Goal: Information Seeking & Learning: Learn about a topic

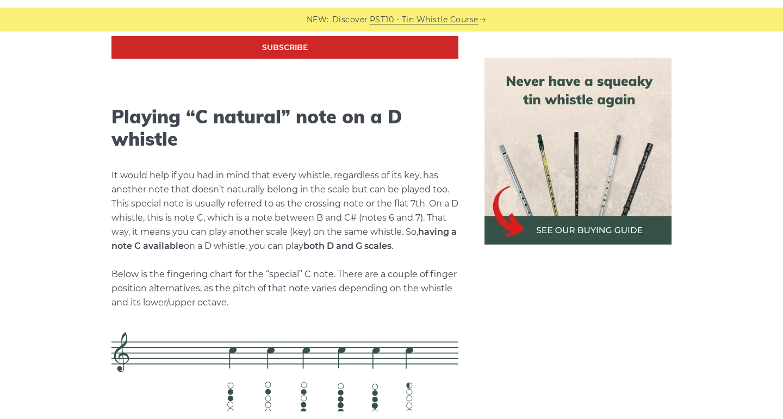
scroll to position [2141, 0]
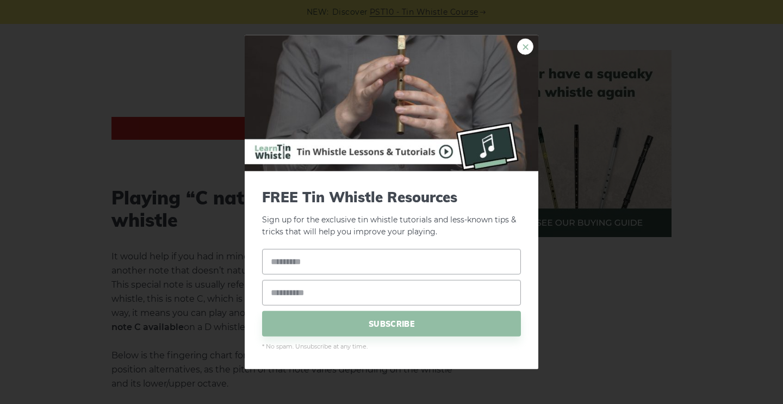
click at [523, 46] on link "×" at bounding box center [525, 46] width 16 height 16
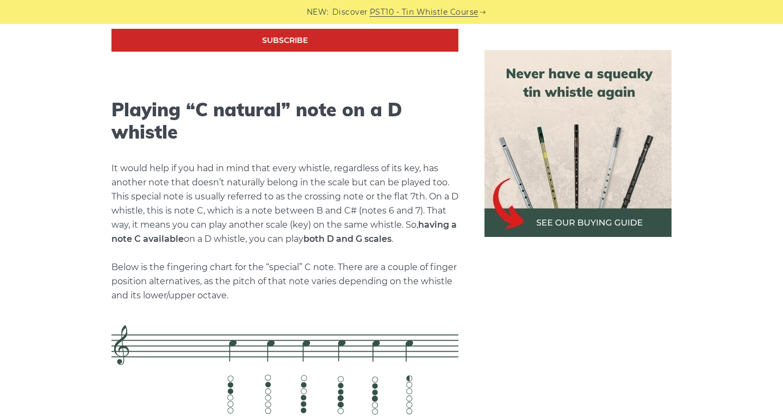
scroll to position [2237, 0]
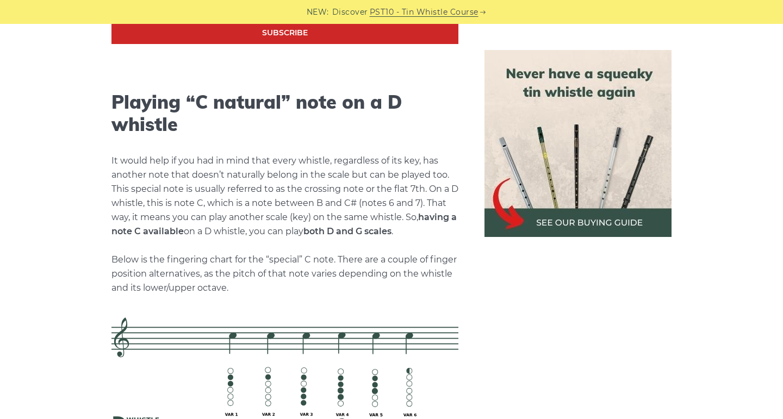
click at [566, 218] on img at bounding box center [577, 143] width 187 height 187
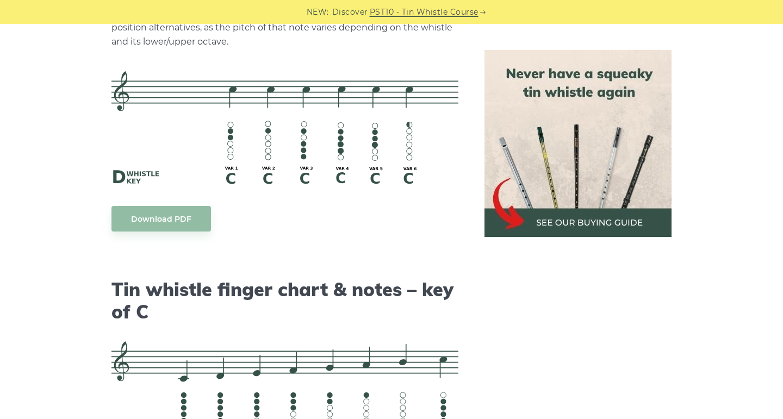
scroll to position [2484, 0]
click at [549, 232] on img at bounding box center [577, 143] width 187 height 187
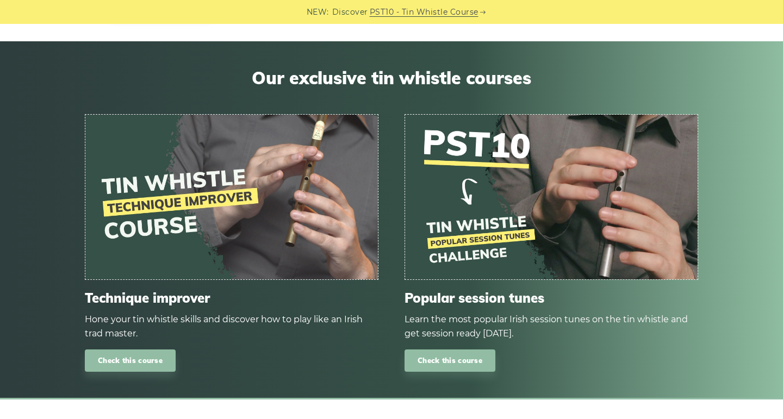
scroll to position [6328, 0]
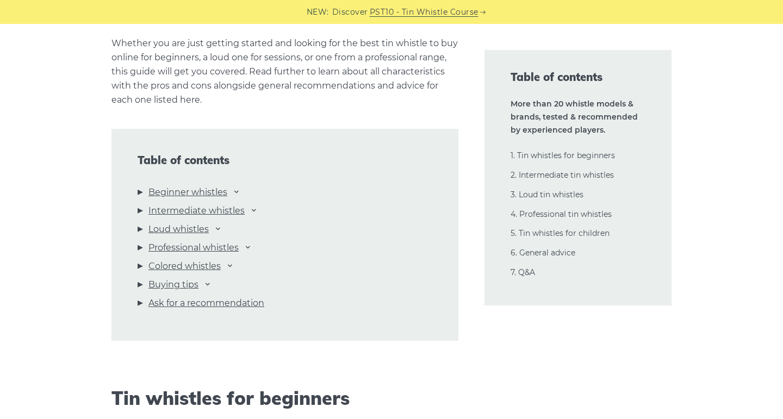
scroll to position [1098, 0]
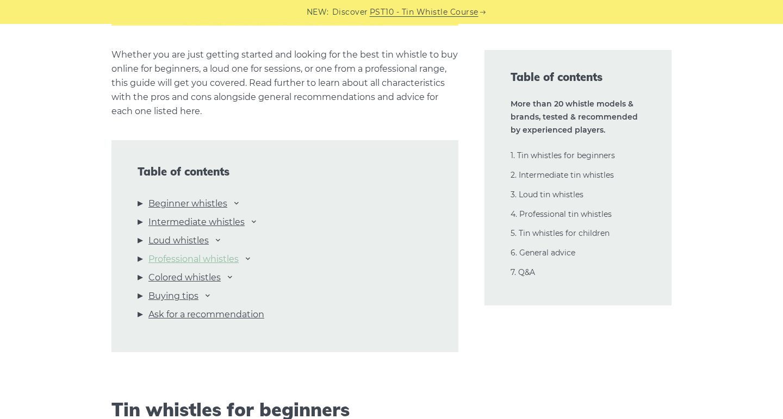
click at [223, 260] on link "Professional whistles" at bounding box center [193, 259] width 90 height 14
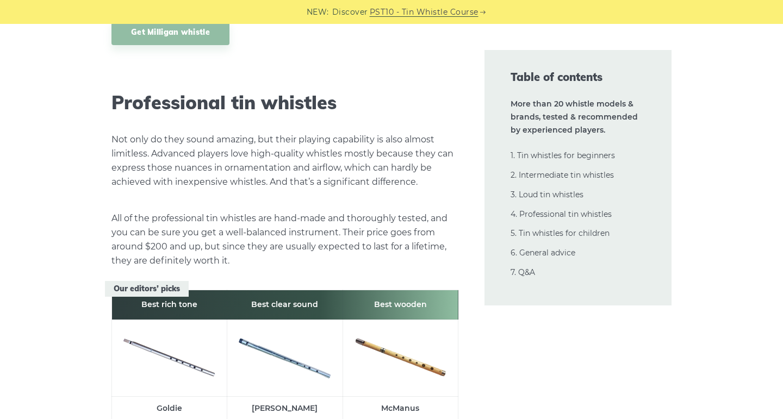
scroll to position [14690, 0]
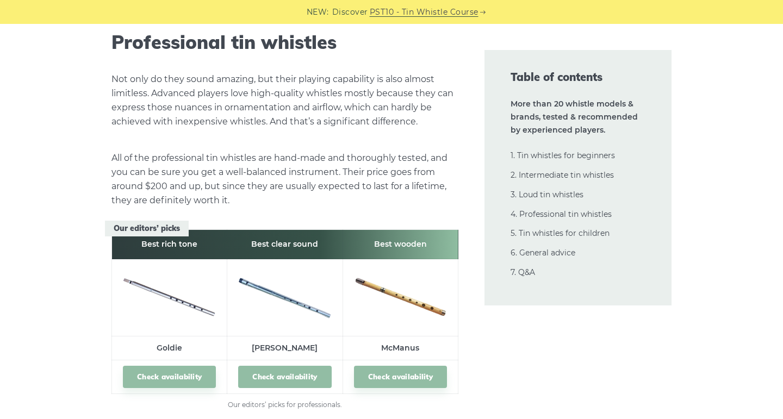
click at [268, 366] on link "Check availability" at bounding box center [284, 377] width 93 height 22
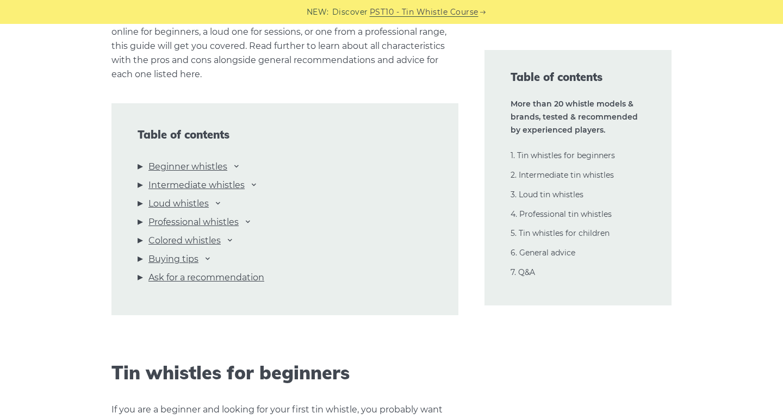
scroll to position [1136, 0]
click at [222, 190] on link "Intermediate whistles" at bounding box center [196, 184] width 96 height 14
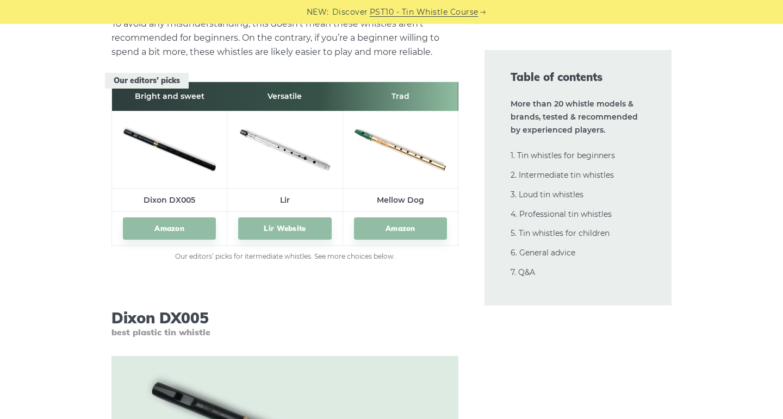
scroll to position [6063, 0]
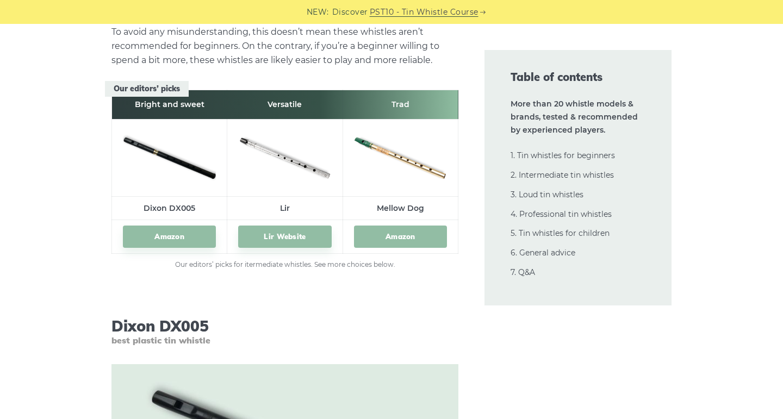
click at [398, 230] on link "Amazon" at bounding box center [400, 237] width 93 height 22
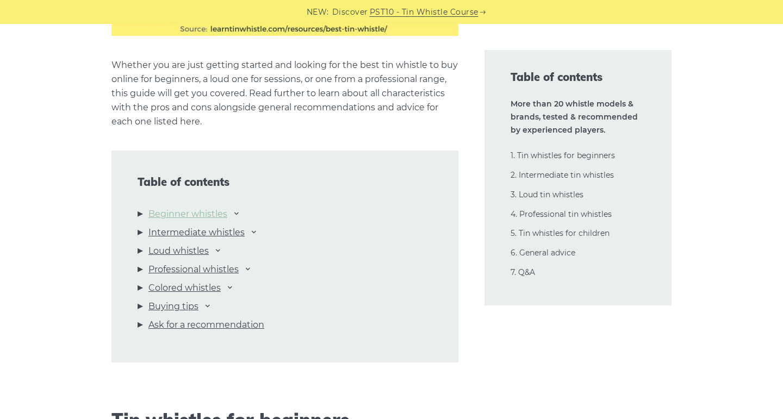
click at [186, 215] on link "Beginner whistles" at bounding box center [187, 214] width 79 height 14
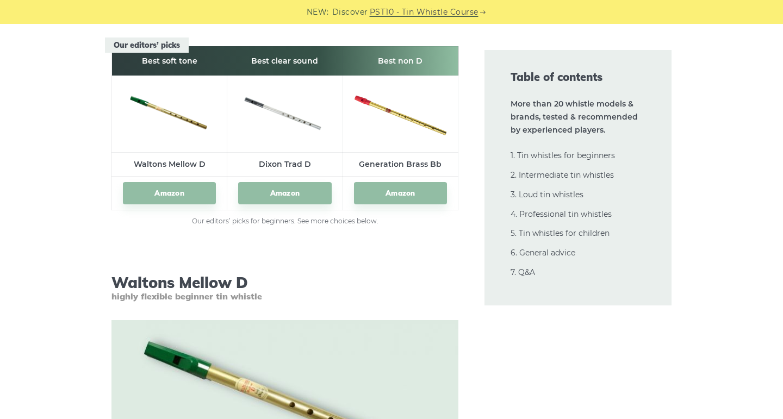
scroll to position [1522, 0]
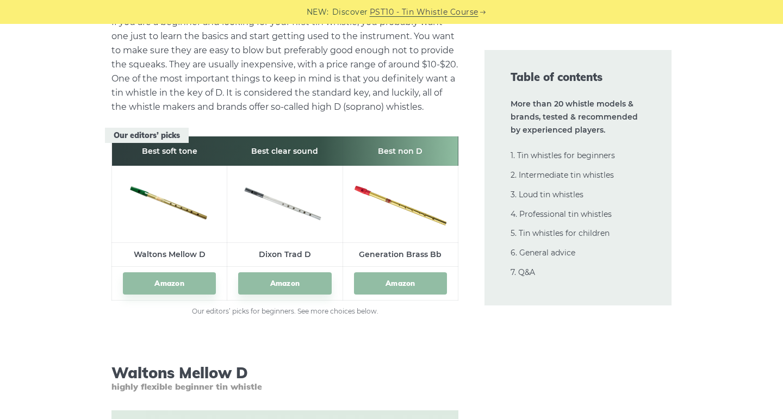
click at [360, 285] on link "Amazon" at bounding box center [400, 283] width 93 height 22
click at [279, 280] on link "Amazon" at bounding box center [284, 283] width 93 height 22
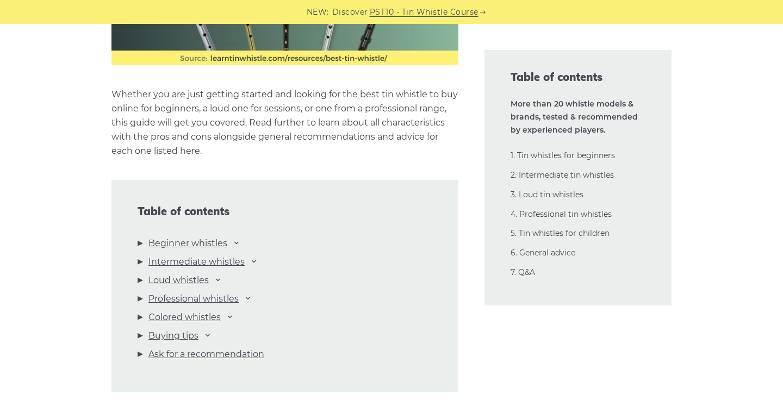
scroll to position [1061, 0]
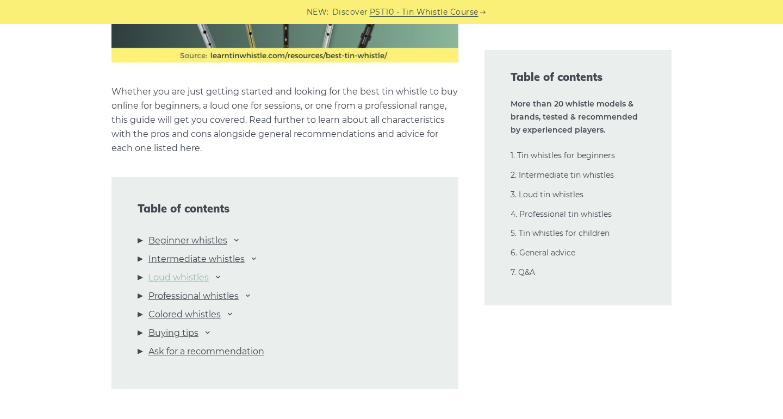
click at [182, 280] on link "Loud whistles" at bounding box center [178, 278] width 60 height 14
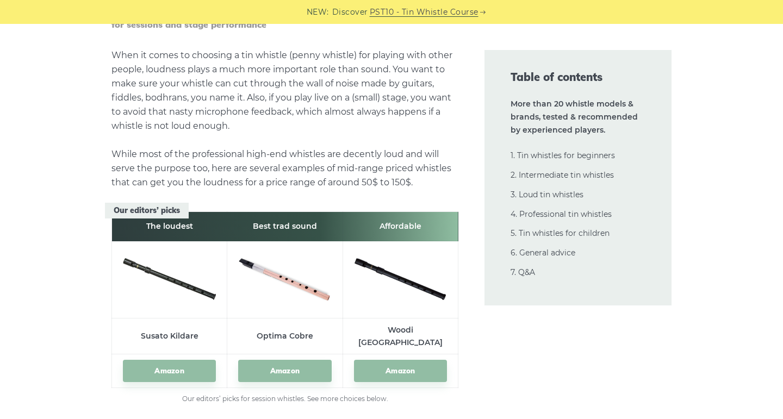
scroll to position [11117, 0]
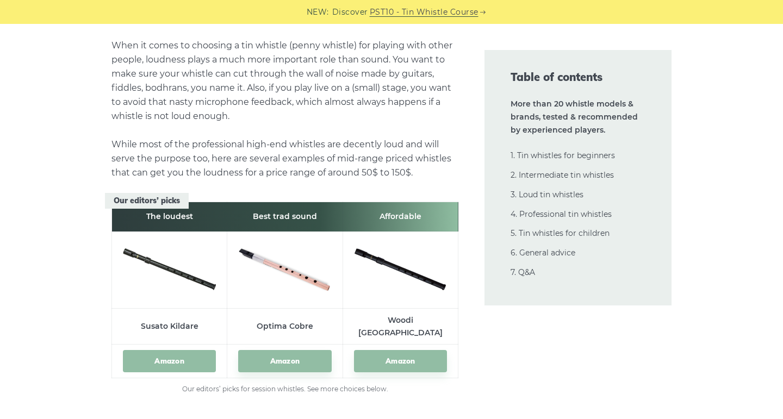
click at [182, 350] on link "Amazon" at bounding box center [169, 361] width 93 height 22
click at [290, 350] on link "Amazon" at bounding box center [284, 361] width 93 height 22
click at [409, 350] on link "Amazon" at bounding box center [400, 361] width 93 height 22
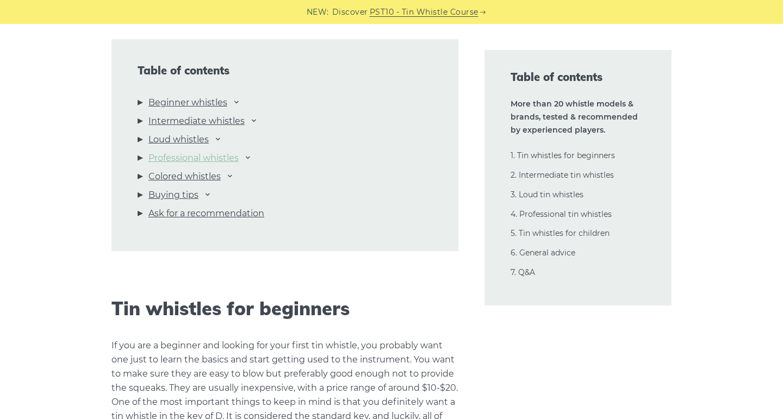
scroll to position [1209, 0]
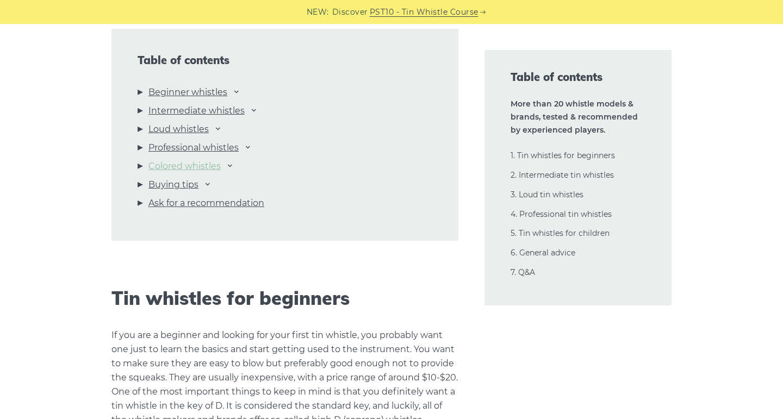
click at [201, 165] on link "Colored whistles" at bounding box center [184, 166] width 72 height 14
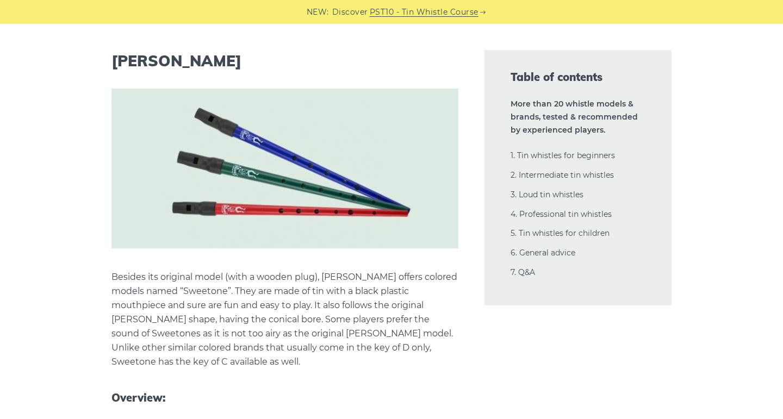
scroll to position [19497, 0]
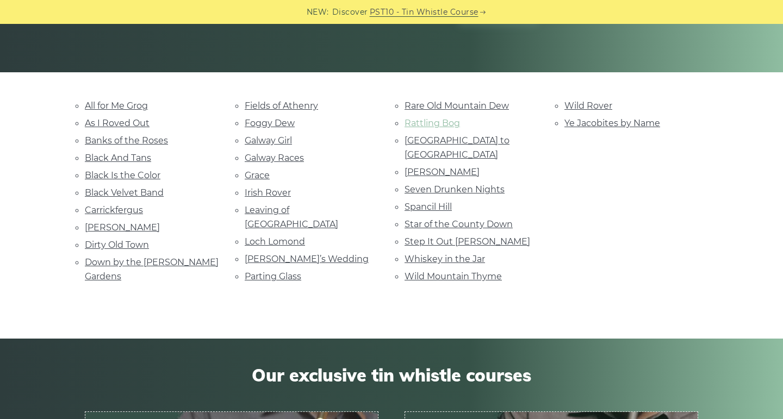
click at [424, 122] on link "Rattling Bog" at bounding box center [431, 123] width 55 height 10
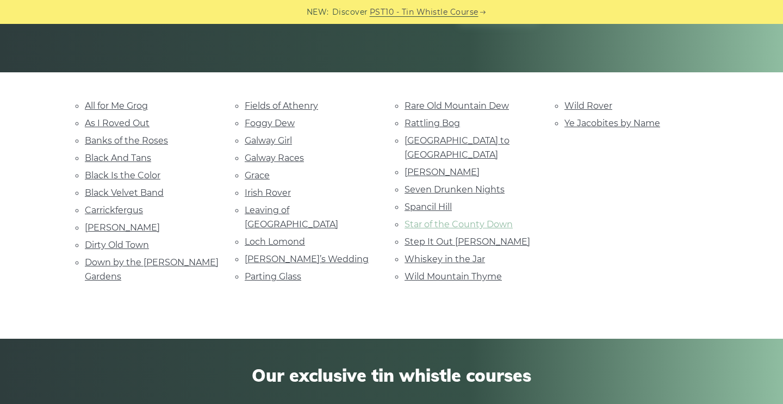
click at [436, 219] on link "Star of the County Down" at bounding box center [458, 224] width 108 height 10
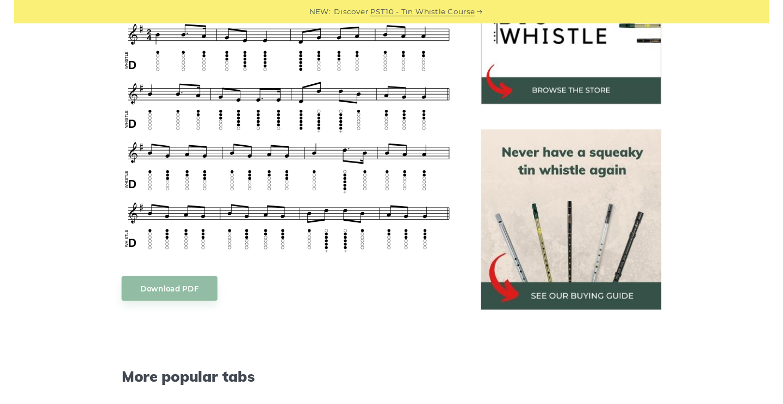
scroll to position [392, 0]
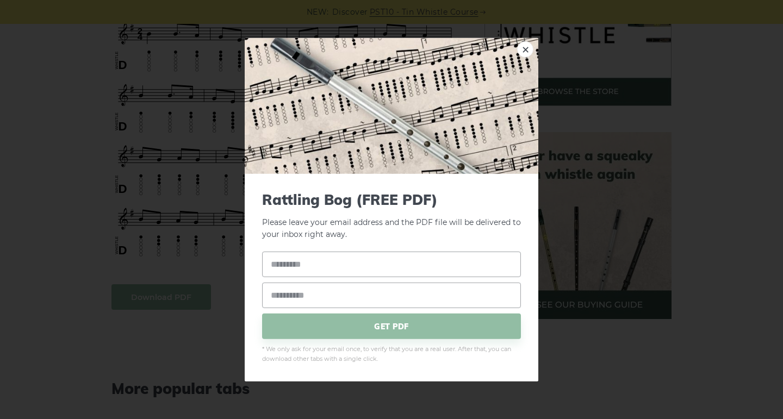
click at [466, 253] on input "text" at bounding box center [391, 265] width 259 height 26
click at [446, 264] on input "text" at bounding box center [391, 265] width 259 height 26
type input "**********"
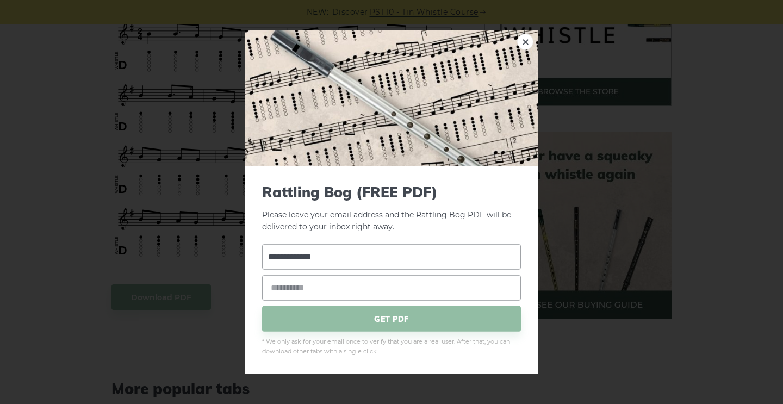
type input "**********"
click at [334, 322] on span "GET PDF" at bounding box center [391, 319] width 259 height 26
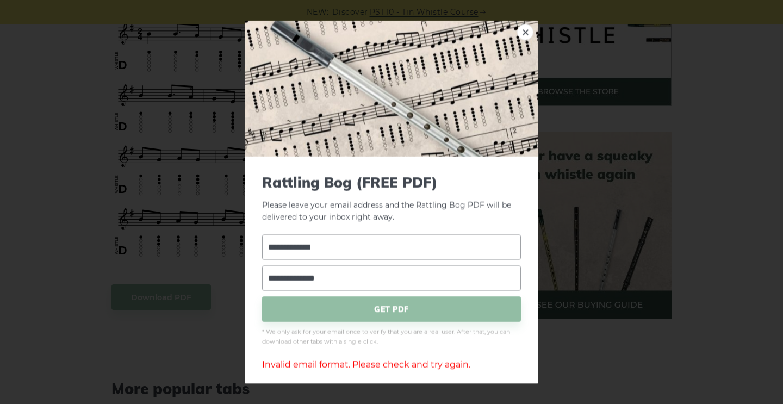
click at [339, 277] on input "**********" at bounding box center [391, 278] width 259 height 26
type input "**********"
click at [354, 309] on span "GET PDF" at bounding box center [391, 309] width 259 height 26
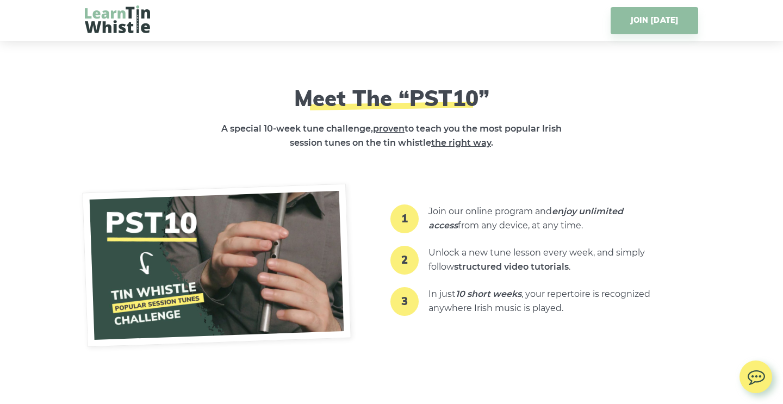
scroll to position [1649, 0]
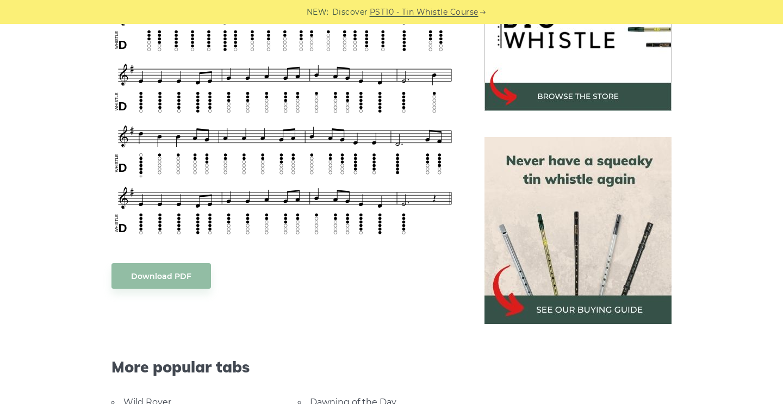
scroll to position [390, 0]
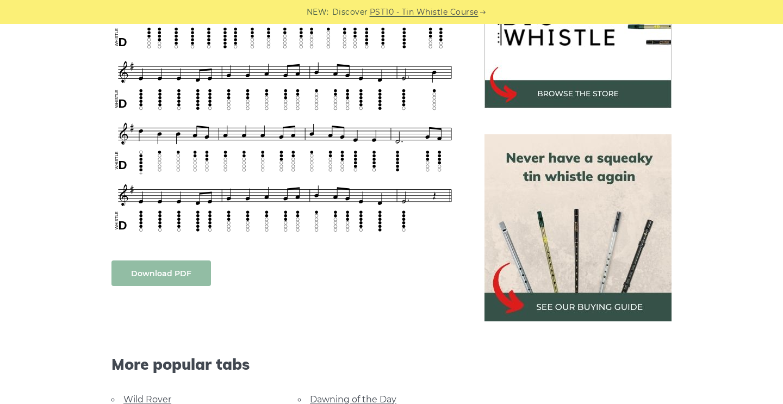
click at [157, 279] on link "Download PDF" at bounding box center [160, 273] width 99 height 26
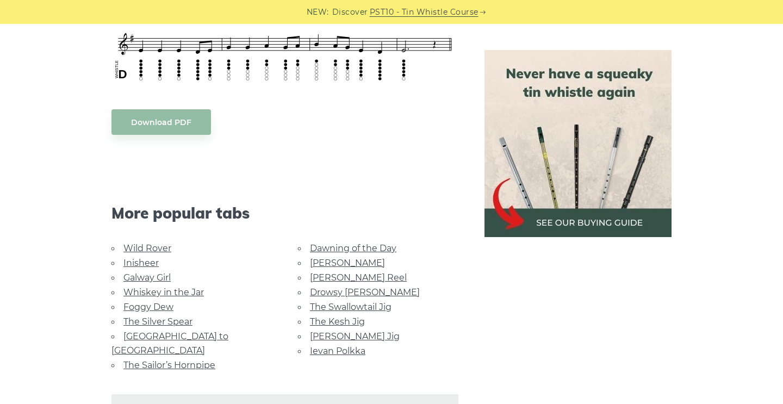
scroll to position [549, 0]
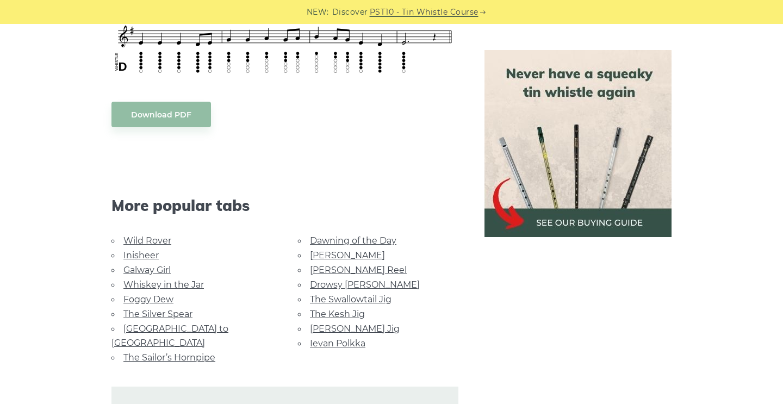
click at [349, 324] on link "[PERSON_NAME] Jig" at bounding box center [355, 328] width 90 height 10
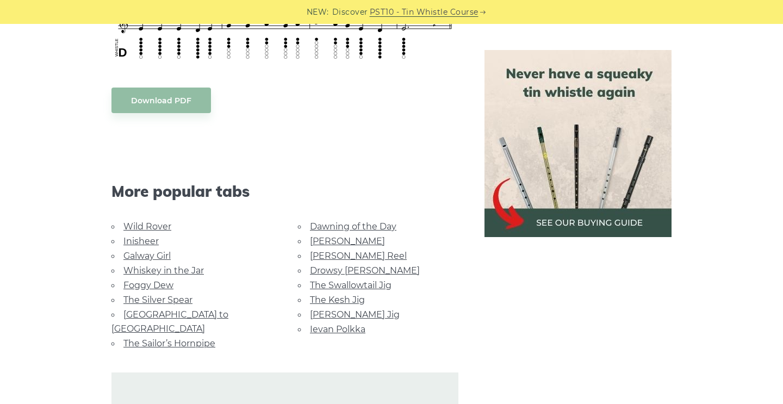
scroll to position [564, 0]
click at [352, 282] on link "The Swallowtail Jig" at bounding box center [351, 284] width 82 height 10
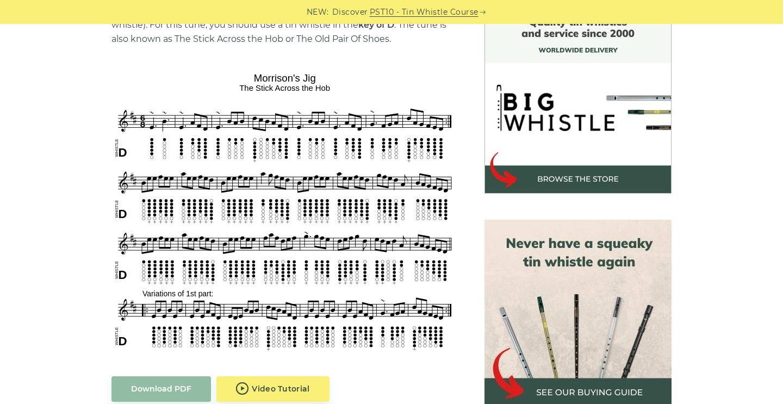
scroll to position [356, 0]
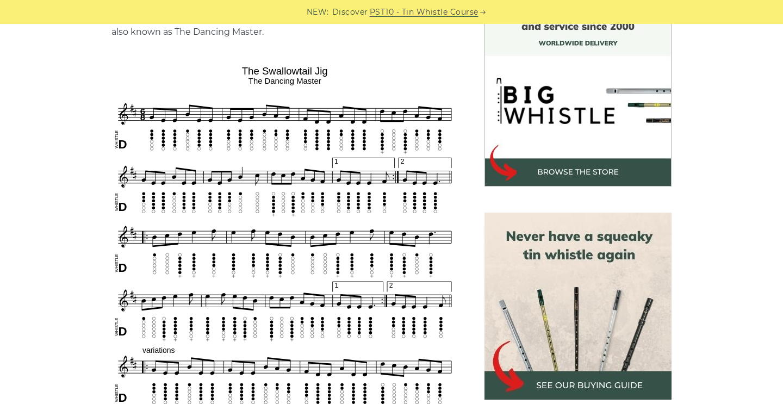
scroll to position [310, 0]
